Goal: Task Accomplishment & Management: Use online tool/utility

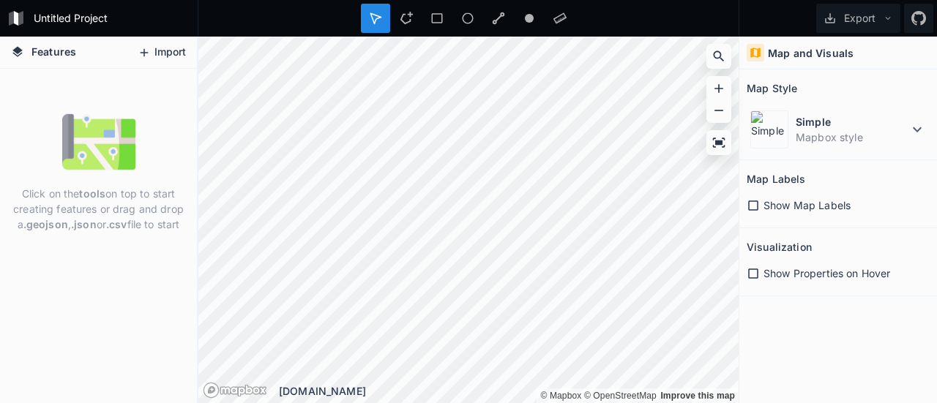
click at [166, 48] on button "Import" at bounding box center [161, 52] width 63 height 23
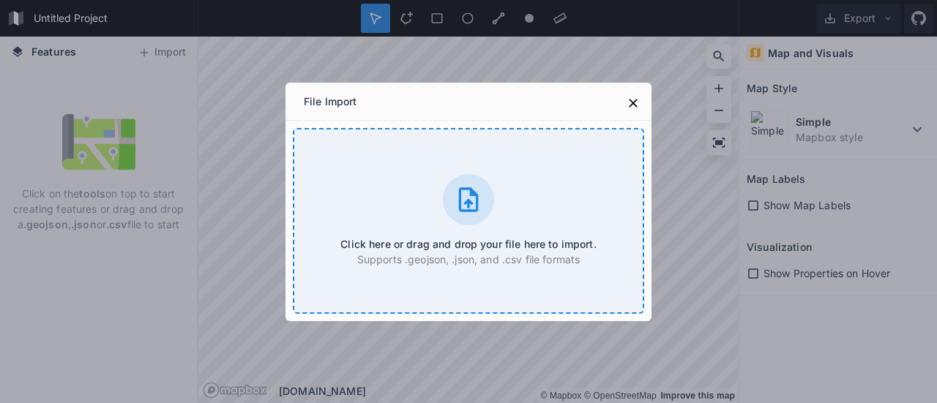
click at [403, 150] on div "Click here or drag and drop your file here to import. Supports .geojson, .json,…" at bounding box center [469, 221] width 352 height 186
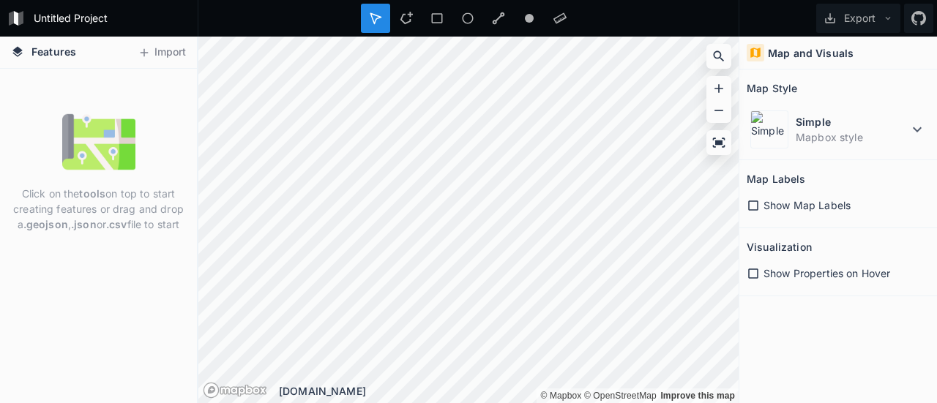
click at [166, 0] on html "Untitled Project Export Features Import Click on the tools on top to start crea…" at bounding box center [468, 201] width 937 height 403
click at [937, 202] on div "Features Import Click on the tools on top to start creating features or drag an…" at bounding box center [468, 220] width 937 height 367
click at [176, 56] on button "Import" at bounding box center [161, 52] width 63 height 23
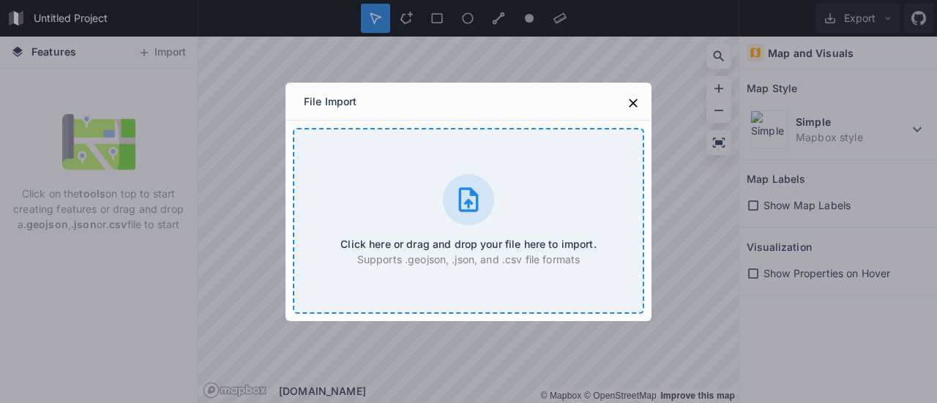
click at [417, 184] on div "Click here or drag and drop your file here to import. Supports .geojson, .json,…" at bounding box center [469, 221] width 352 height 186
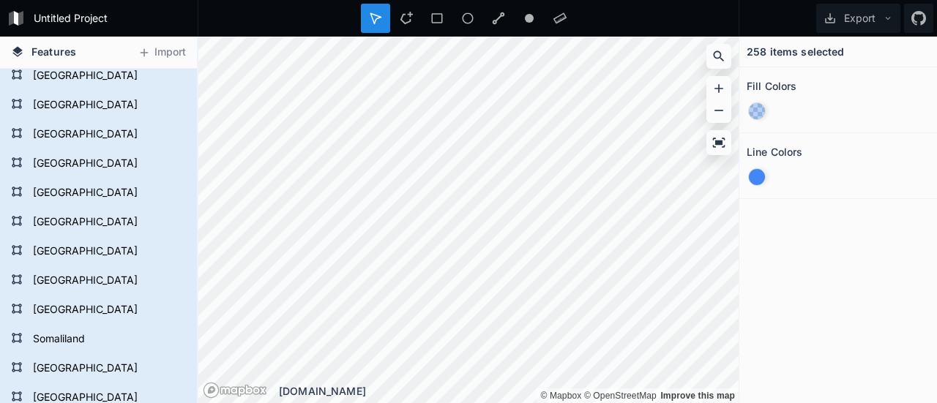
scroll to position [366, 0]
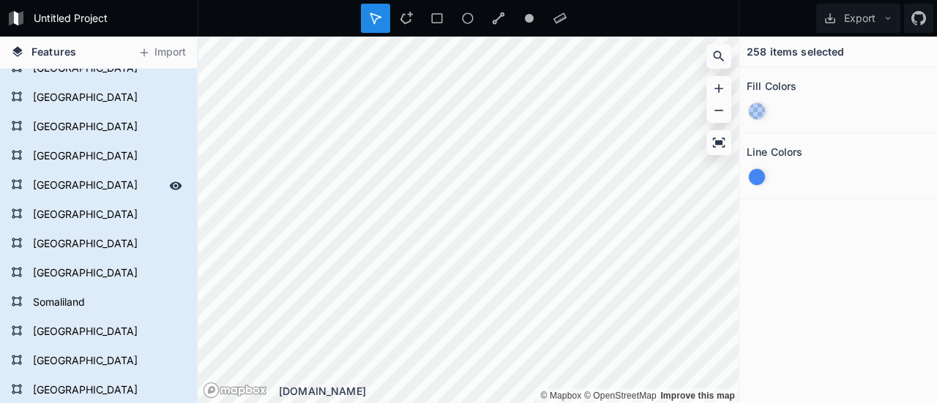
click at [169, 186] on icon at bounding box center [175, 185] width 13 height 13
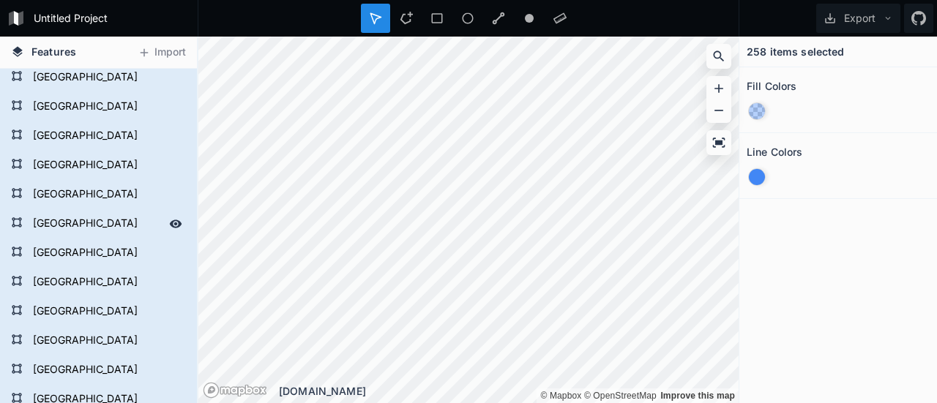
scroll to position [732, 0]
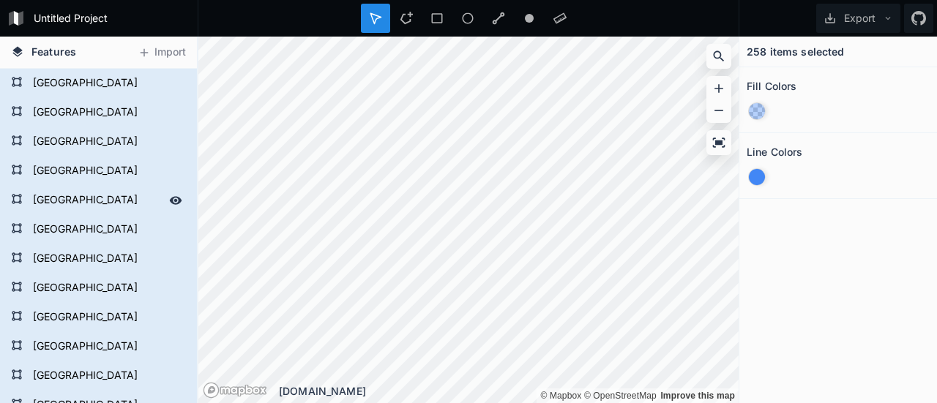
click at [170, 204] on icon at bounding box center [176, 200] width 12 height 8
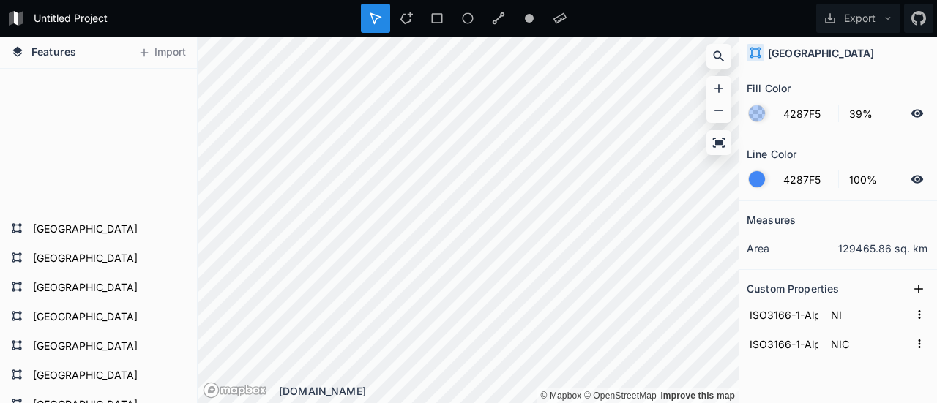
scroll to position [0, 0]
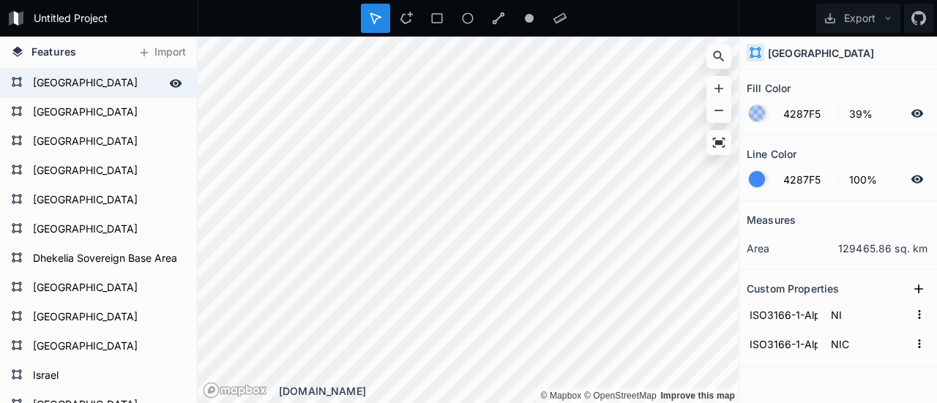
click at [51, 77] on form "[GEOGRAPHIC_DATA]" at bounding box center [97, 83] width 137 height 22
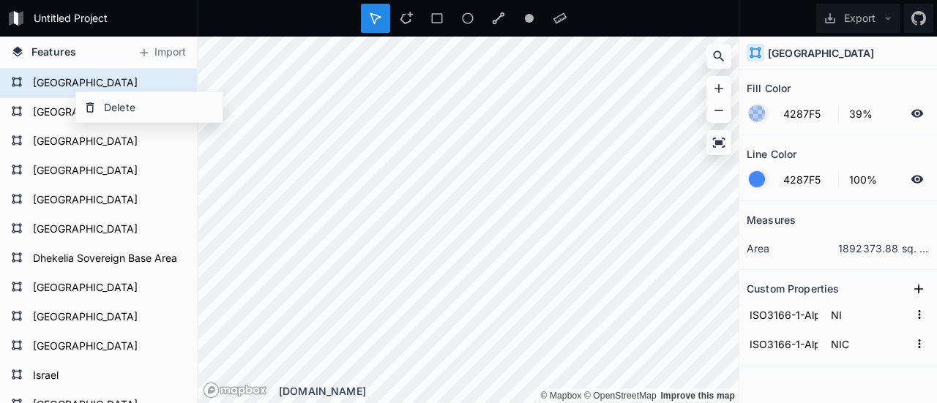
type input "ID"
type input "IDN"
click at [0, 0] on icon at bounding box center [0, 0] width 0 height 0
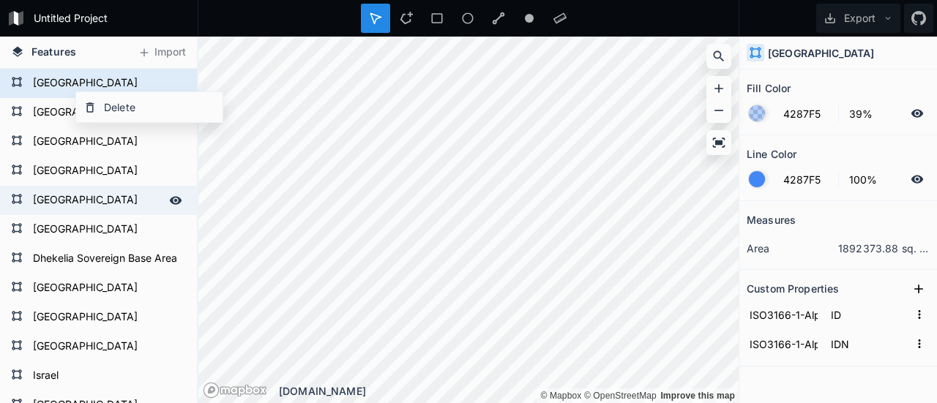
click at [160, 187] on div "[GEOGRAPHIC_DATA]" at bounding box center [98, 200] width 197 height 29
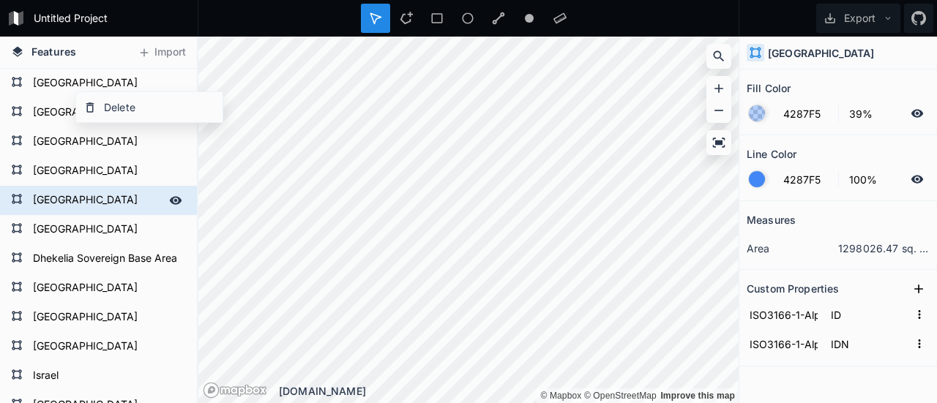
click at [160, 187] on div "[GEOGRAPHIC_DATA]" at bounding box center [98, 200] width 197 height 29
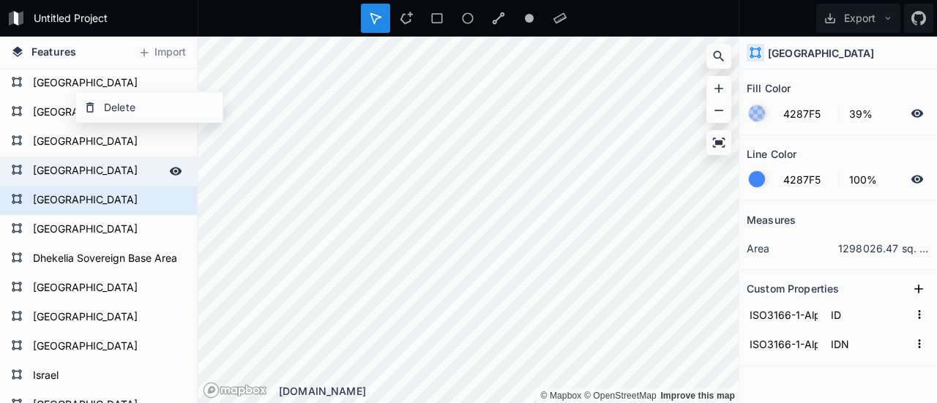
click at [169, 165] on icon at bounding box center [175, 171] width 13 height 13
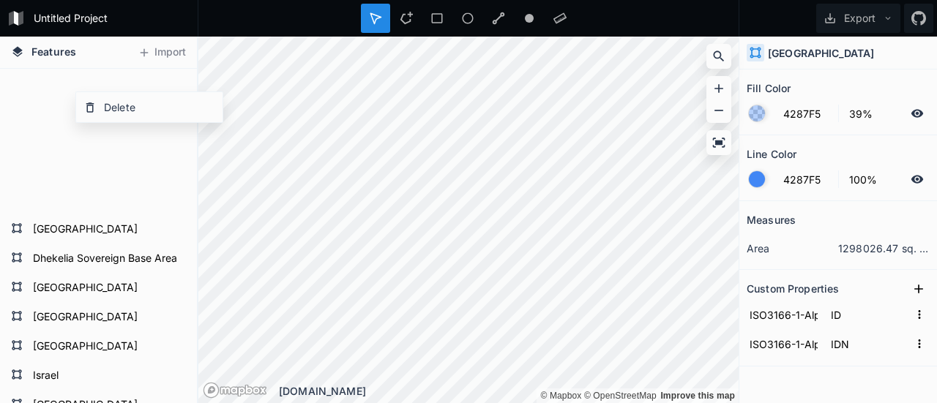
type input "PE"
type input "PER"
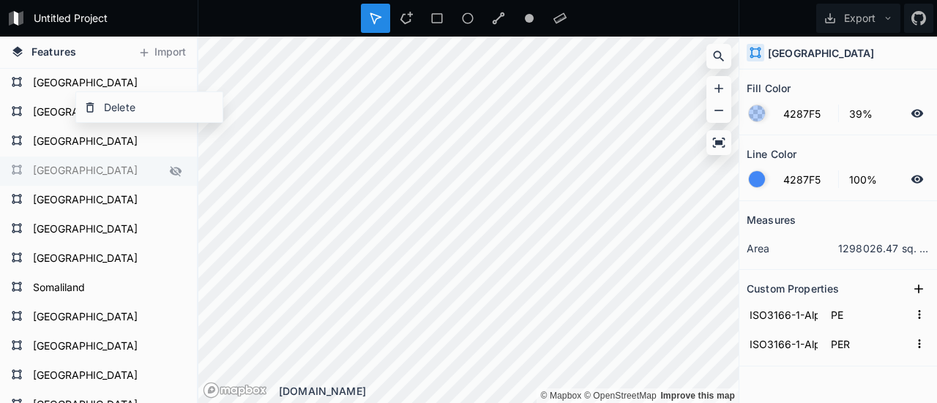
click at [169, 171] on icon at bounding box center [175, 171] width 13 height 13
click at [146, 13] on form "Untitled Project" at bounding box center [112, 18] width 166 height 22
click at [262, 22] on div at bounding box center [469, 18] width 542 height 37
click at [143, 23] on form "Untitled Project" at bounding box center [112, 18] width 166 height 22
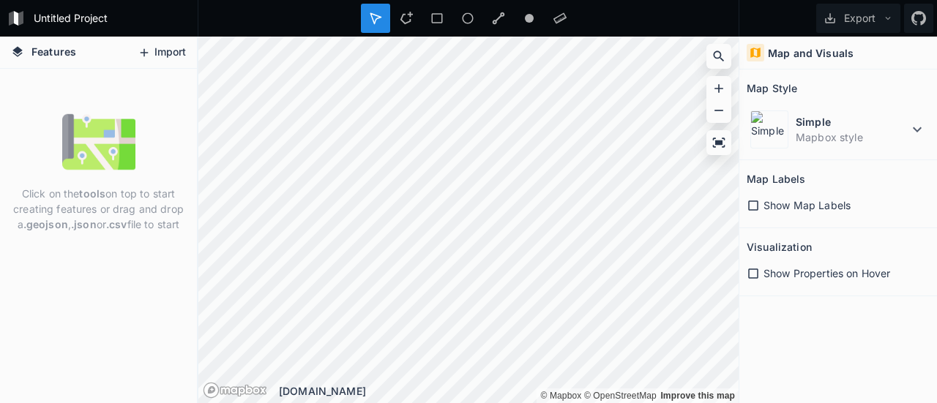
click at [157, 48] on button "Import" at bounding box center [161, 52] width 63 height 23
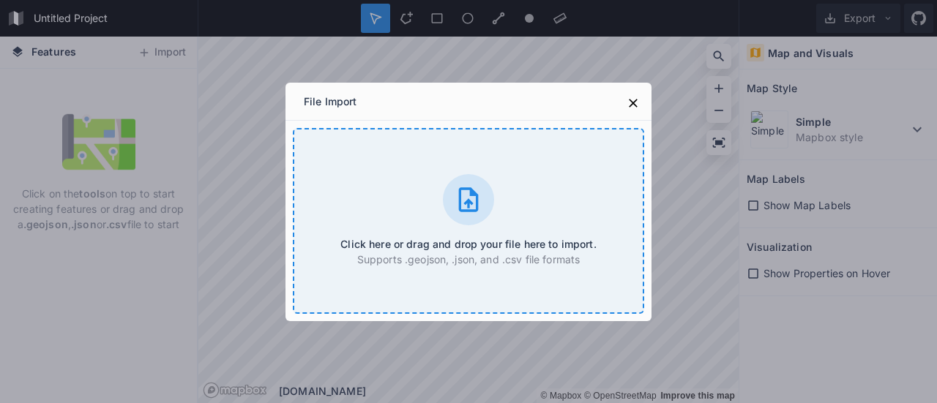
click at [482, 196] on icon at bounding box center [468, 199] width 29 height 29
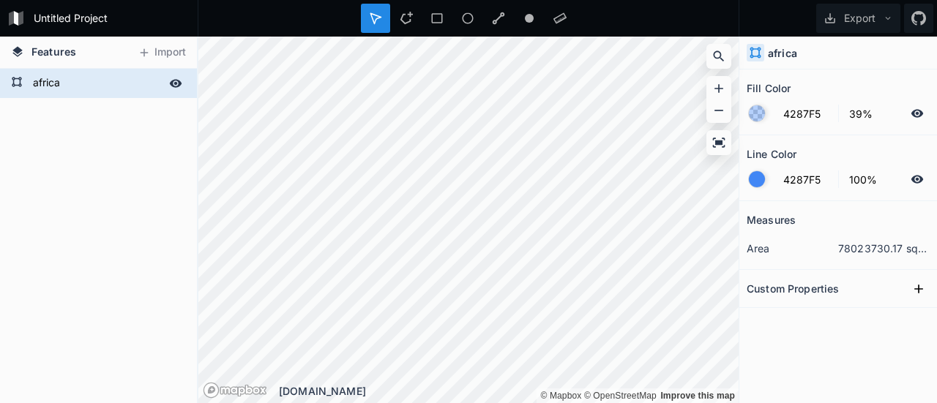
click at [64, 81] on form "africa" at bounding box center [97, 83] width 137 height 22
click at [160, 45] on button "Import" at bounding box center [161, 52] width 63 height 23
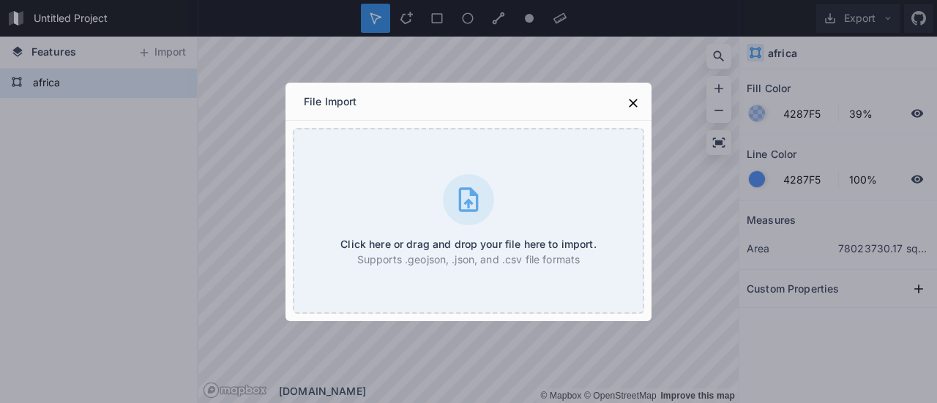
click at [184, 83] on div "File Import Click here or drag and drop your file here to import. Supports .geo…" at bounding box center [468, 201] width 937 height 403
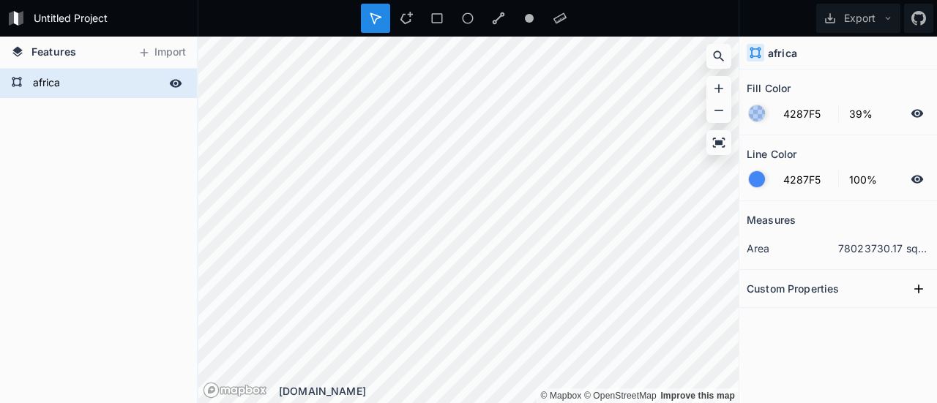
click at [179, 83] on icon at bounding box center [175, 83] width 13 height 13
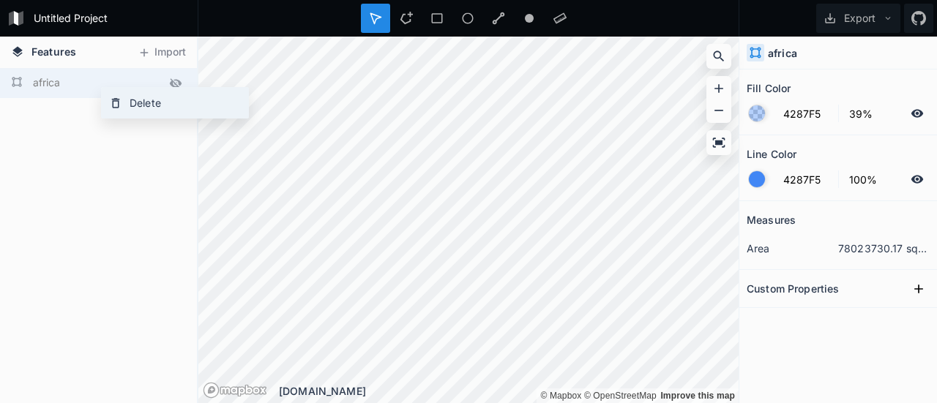
click at [124, 96] on div "Delete" at bounding box center [175, 103] width 146 height 30
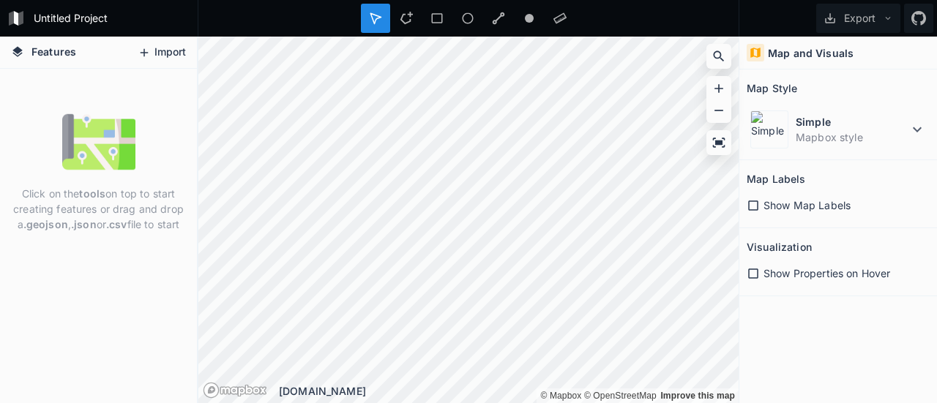
click at [158, 51] on button "Import" at bounding box center [161, 52] width 63 height 23
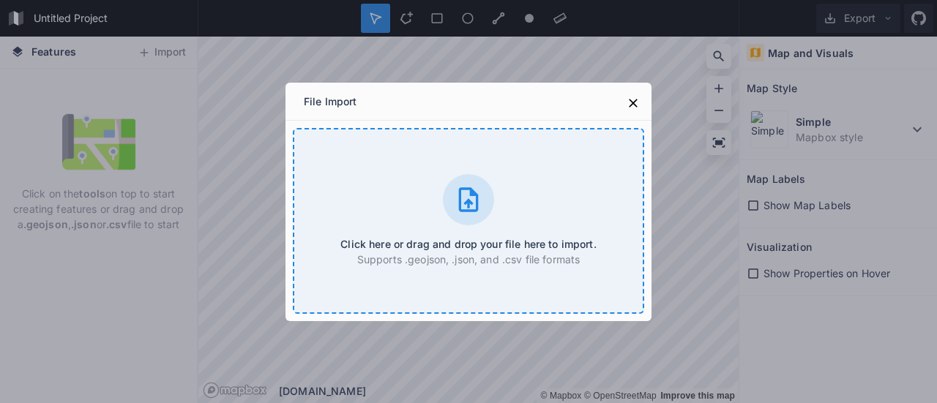
click at [403, 171] on div "Click here or drag and drop your file here to import. Supports .geojson, .json,…" at bounding box center [469, 221] width 352 height 186
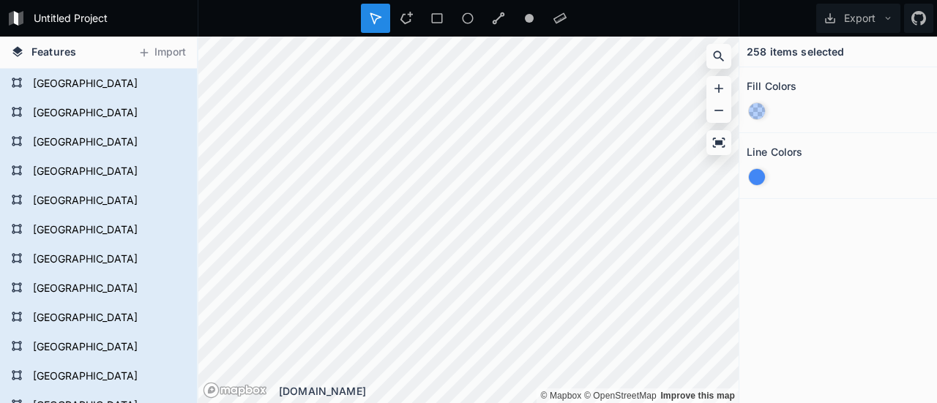
scroll to position [6772, 0]
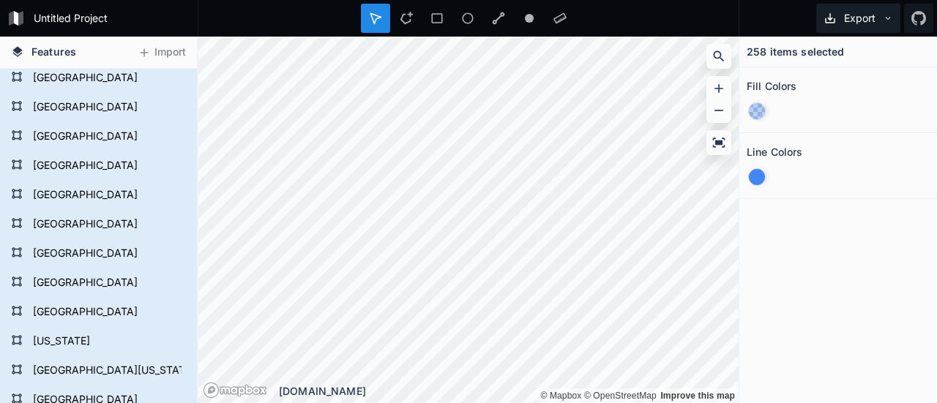
click at [884, 18] on icon at bounding box center [888, 18] width 10 height 10
click at [169, 77] on icon at bounding box center [175, 78] width 13 height 13
click at [169, 103] on icon at bounding box center [175, 107] width 13 height 13
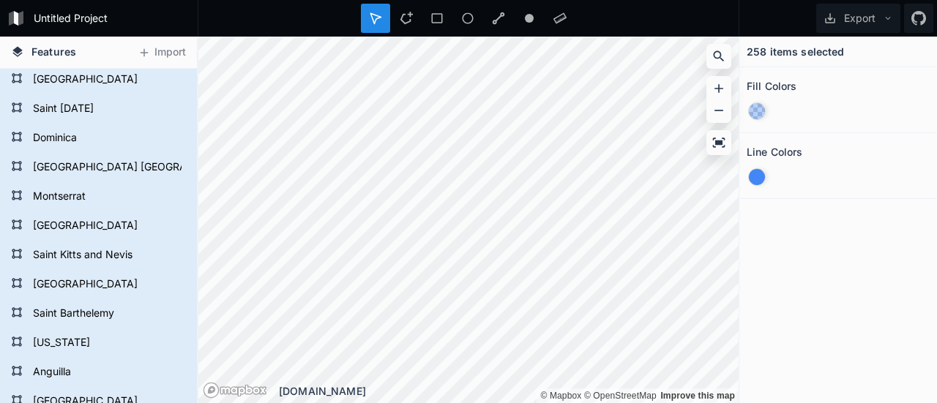
scroll to position [5453, 0]
